Goal: Browse casually

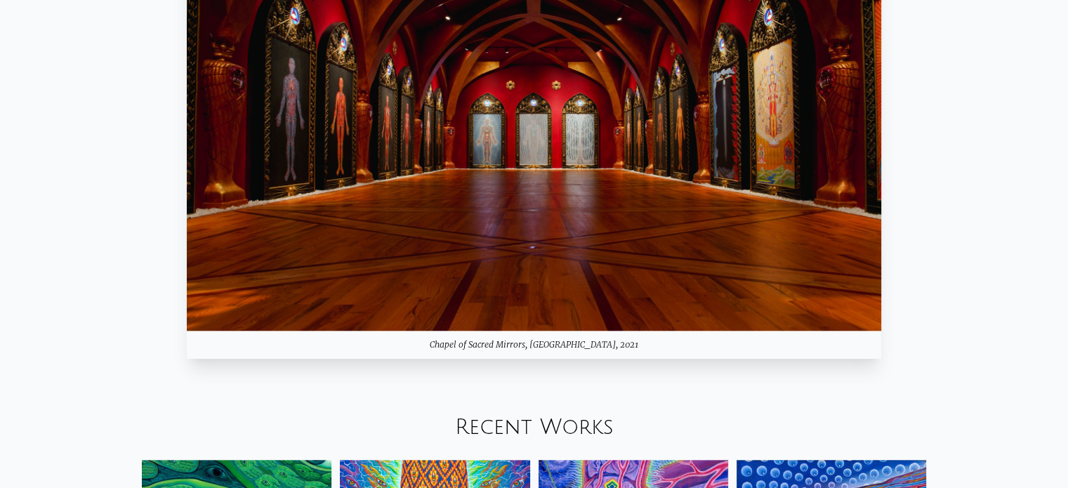
scroll to position [1210, 0]
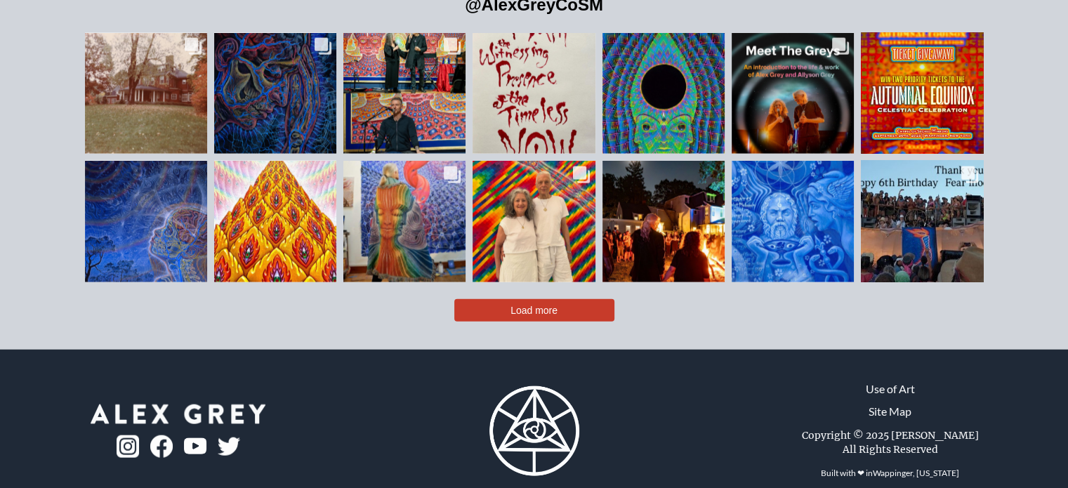
click at [509, 299] on button "Load more" at bounding box center [534, 310] width 160 height 22
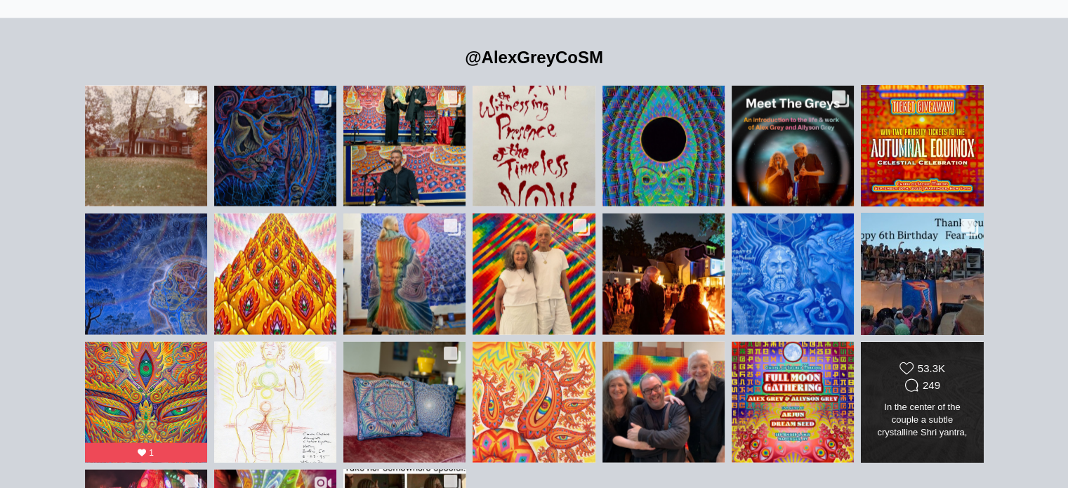
scroll to position [3093, 0]
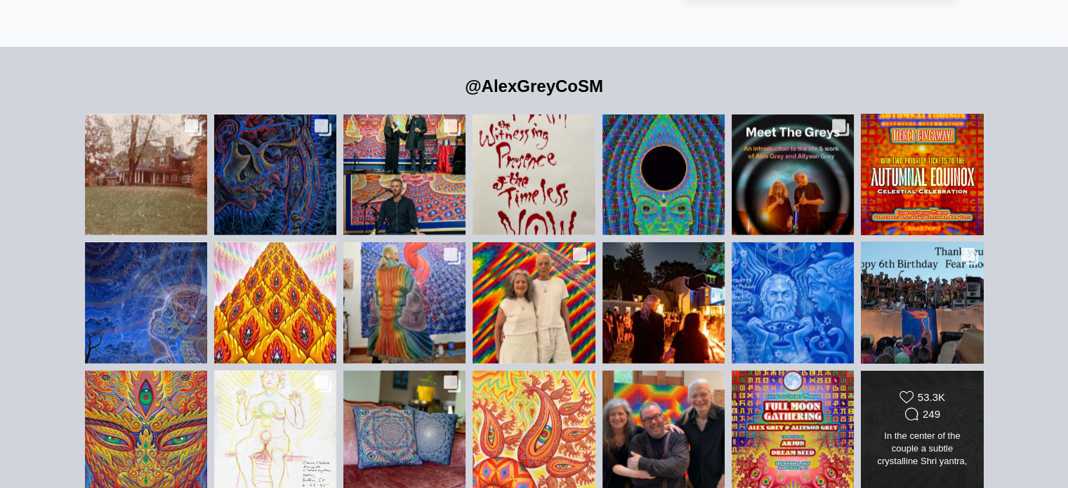
click at [908, 430] on div "In the center of the couple a subtle crystalline Shri yantra, one of the most a…" at bounding box center [922, 449] width 99 height 39
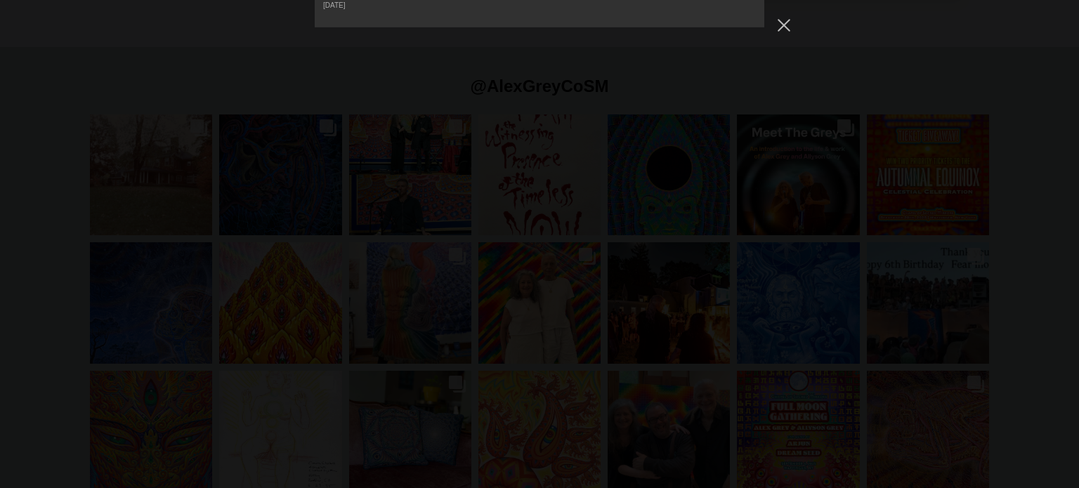
scroll to position [8304, 0]
